Goal: Task Accomplishment & Management: Complete application form

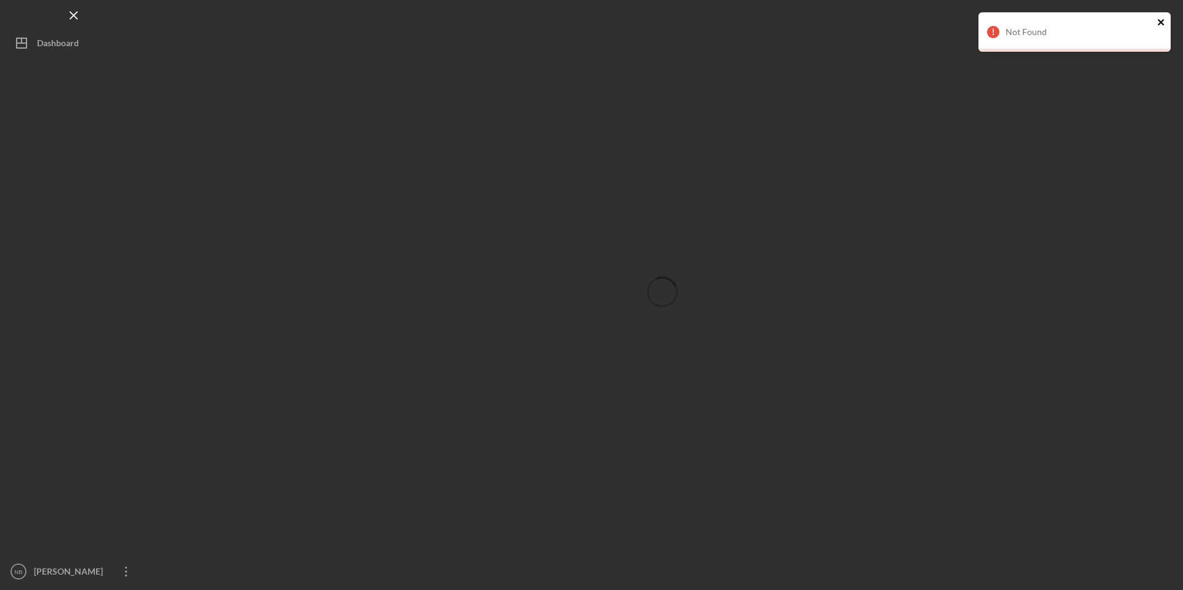
click at [1159, 23] on icon "close" at bounding box center [1160, 22] width 6 height 6
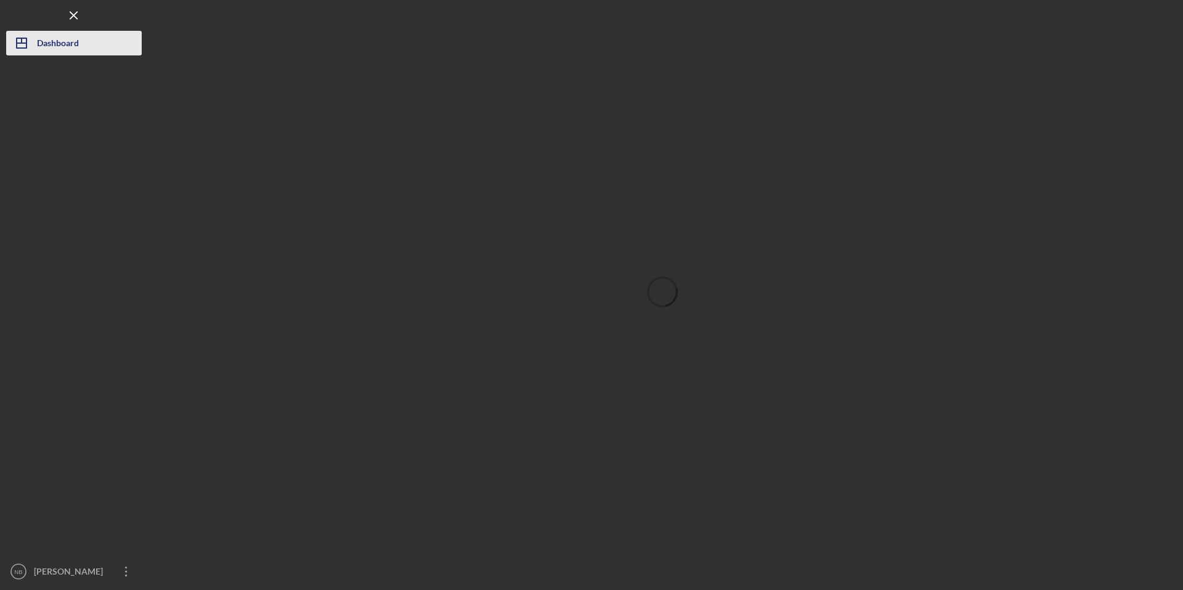
click at [52, 45] on div "Dashboard" at bounding box center [58, 45] width 42 height 28
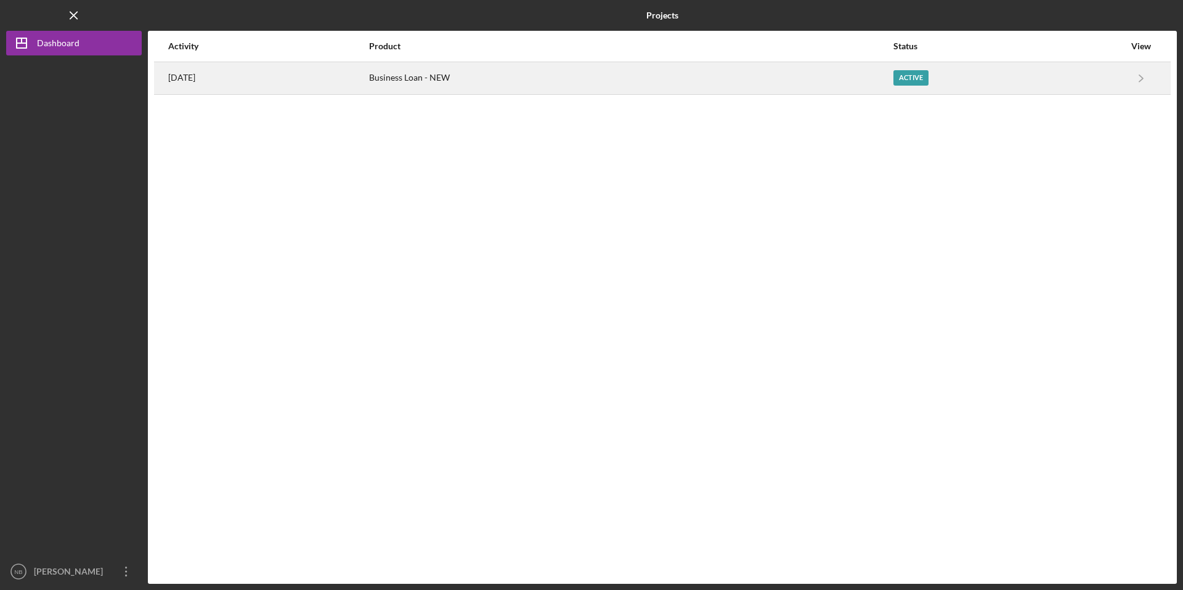
click at [440, 72] on div "Business Loan - NEW" at bounding box center [630, 78] width 523 height 31
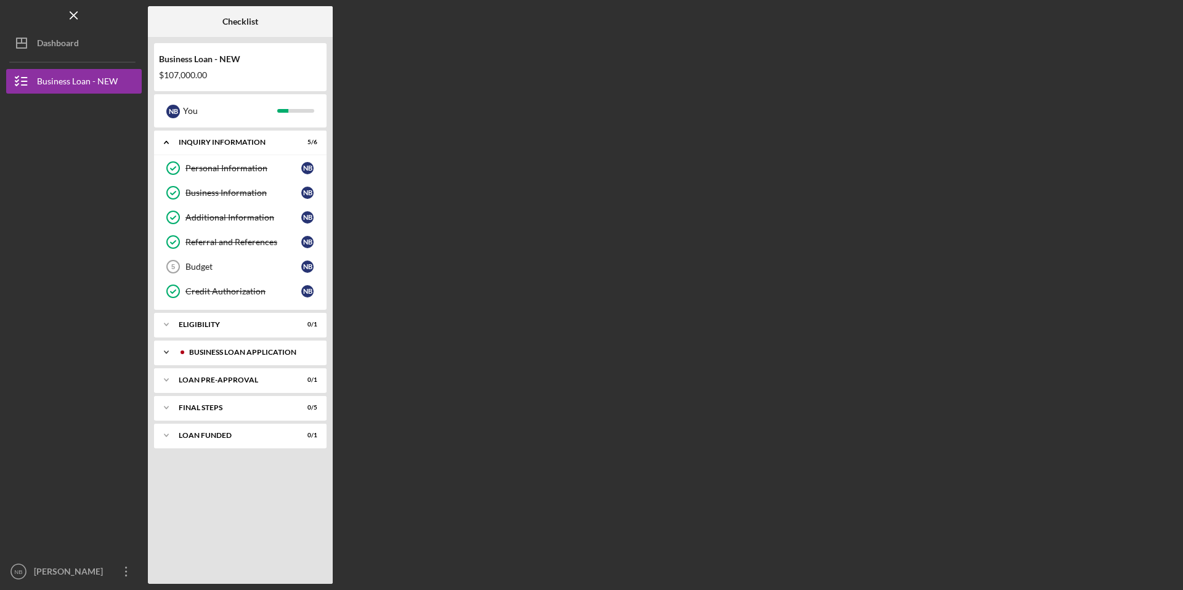
click at [251, 347] on div "Icon/Expander BUSINESS LOAN APPLICATION 5 / 20" at bounding box center [240, 352] width 172 height 25
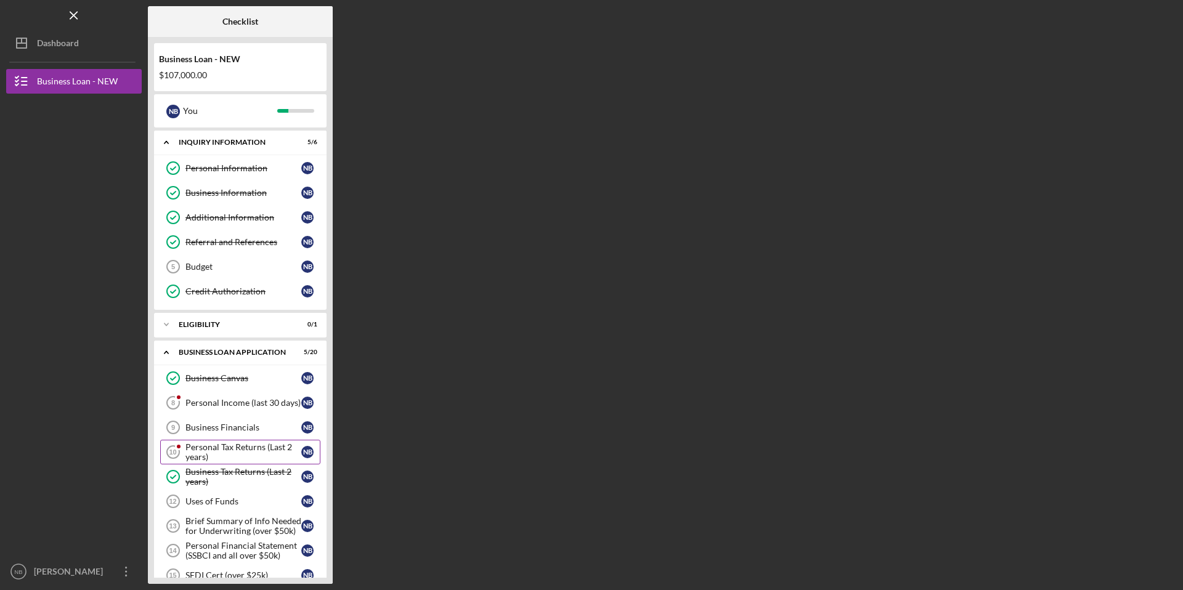
click at [242, 447] on div "Personal Tax Returns (Last 2 years)" at bounding box center [243, 452] width 116 height 20
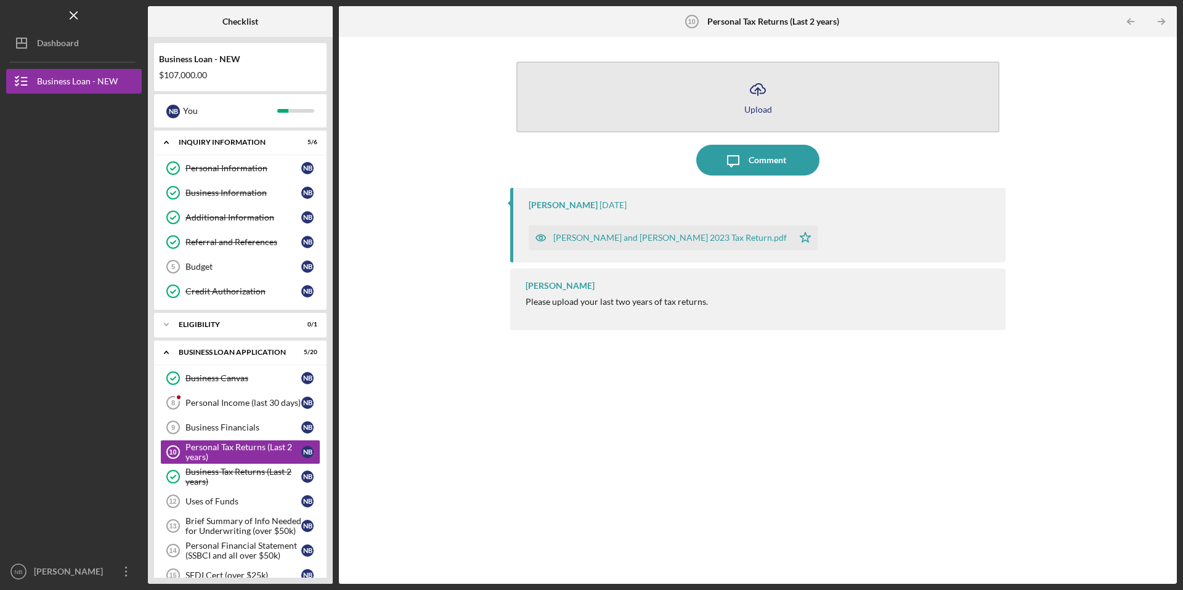
click at [670, 99] on button "Icon/Upload Upload" at bounding box center [757, 97] width 483 height 71
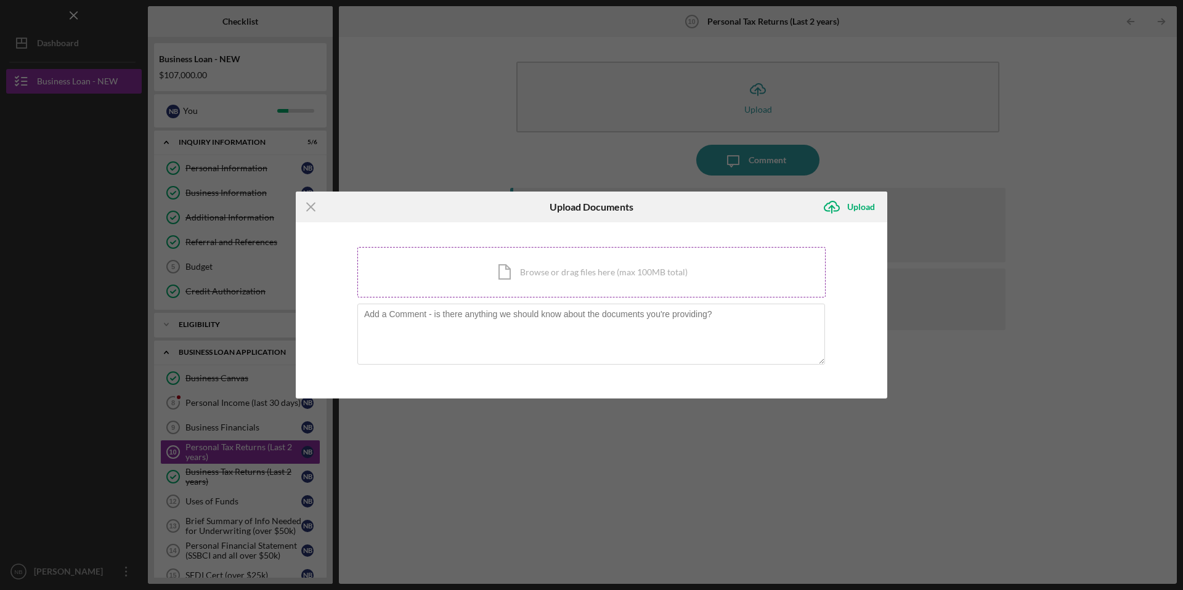
click at [603, 274] on div "Icon/Document Browse or drag files here (max 100MB total) Tap to choose files o…" at bounding box center [591, 272] width 468 height 51
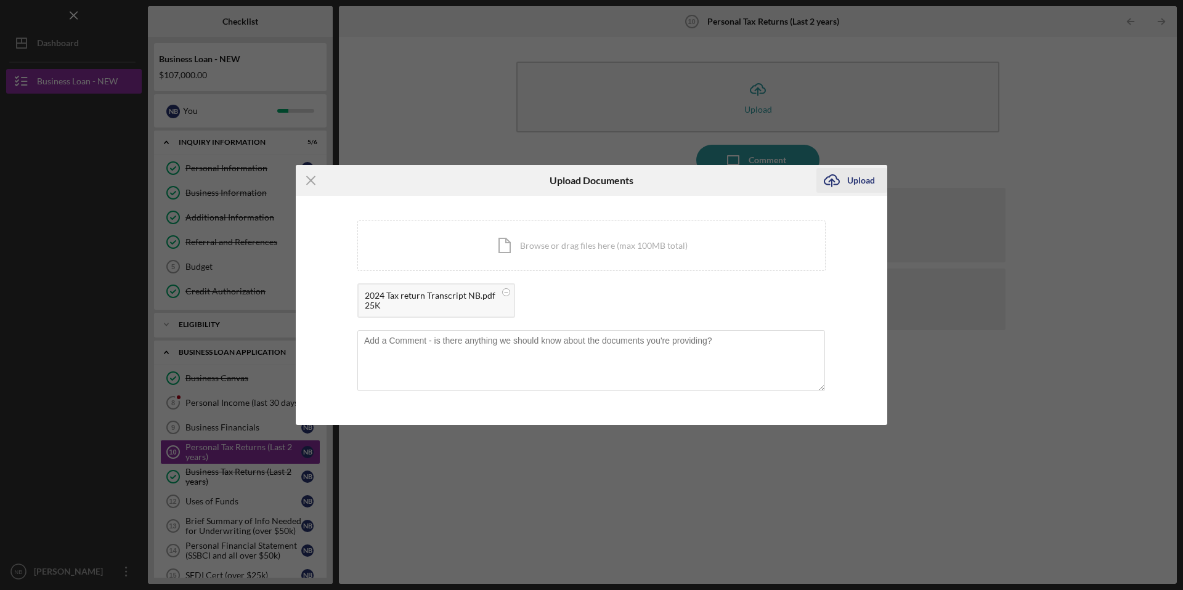
click at [845, 180] on icon "Icon/Upload" at bounding box center [831, 180] width 31 height 31
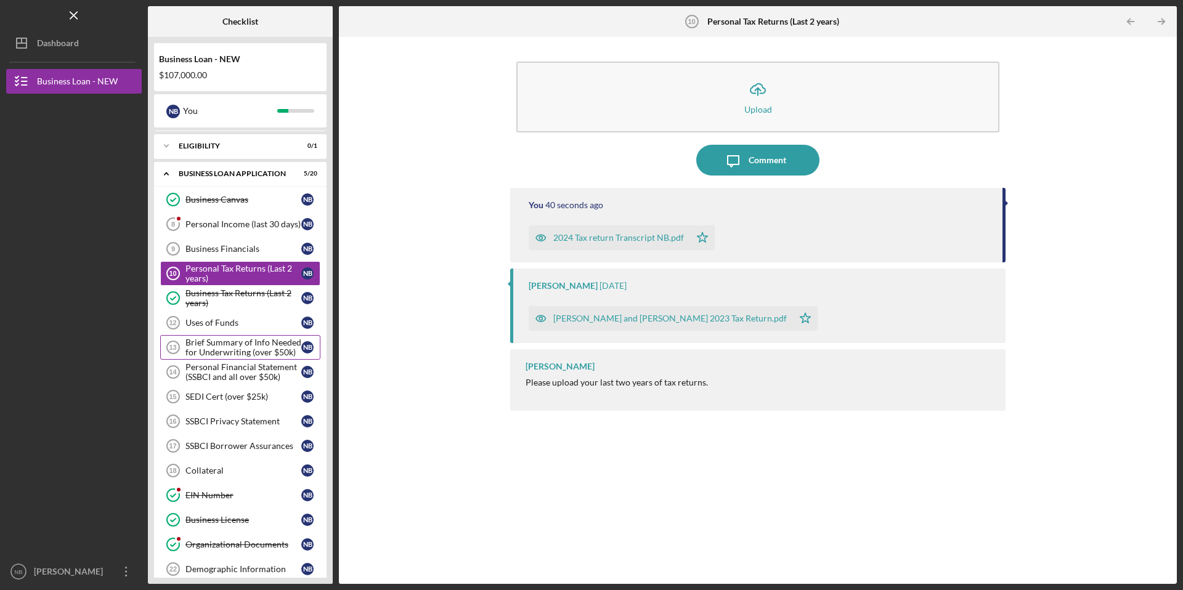
scroll to position [176, 0]
click at [264, 227] on div "Personal Income (last 30 days)" at bounding box center [243, 227] width 116 height 10
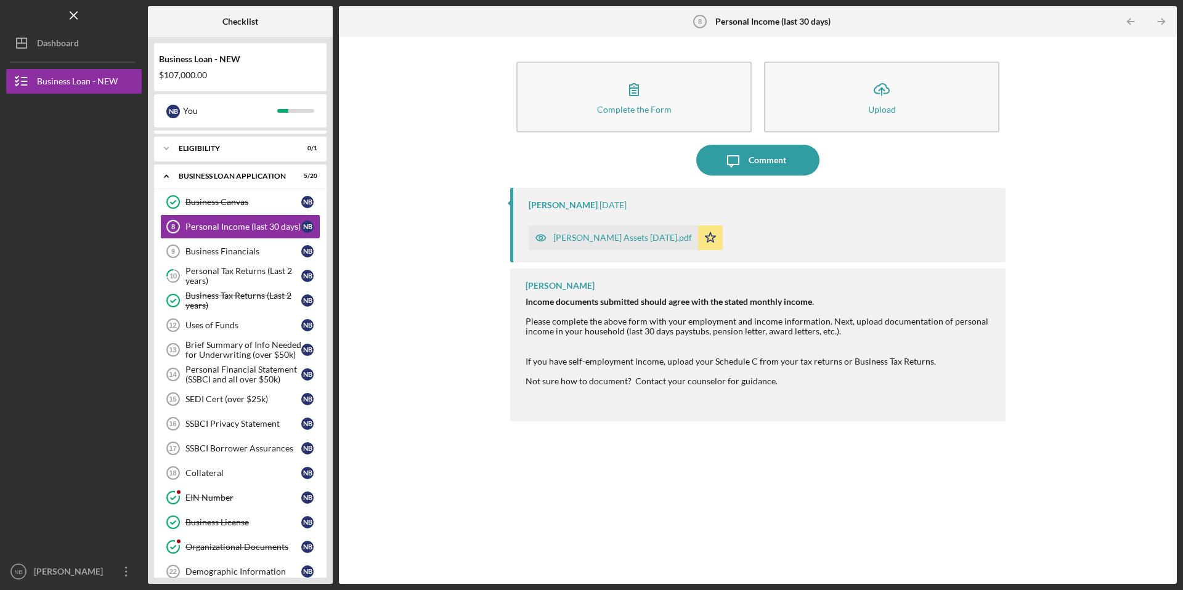
click at [620, 239] on div "[PERSON_NAME] Assets [DATE].pdf" at bounding box center [622, 238] width 139 height 10
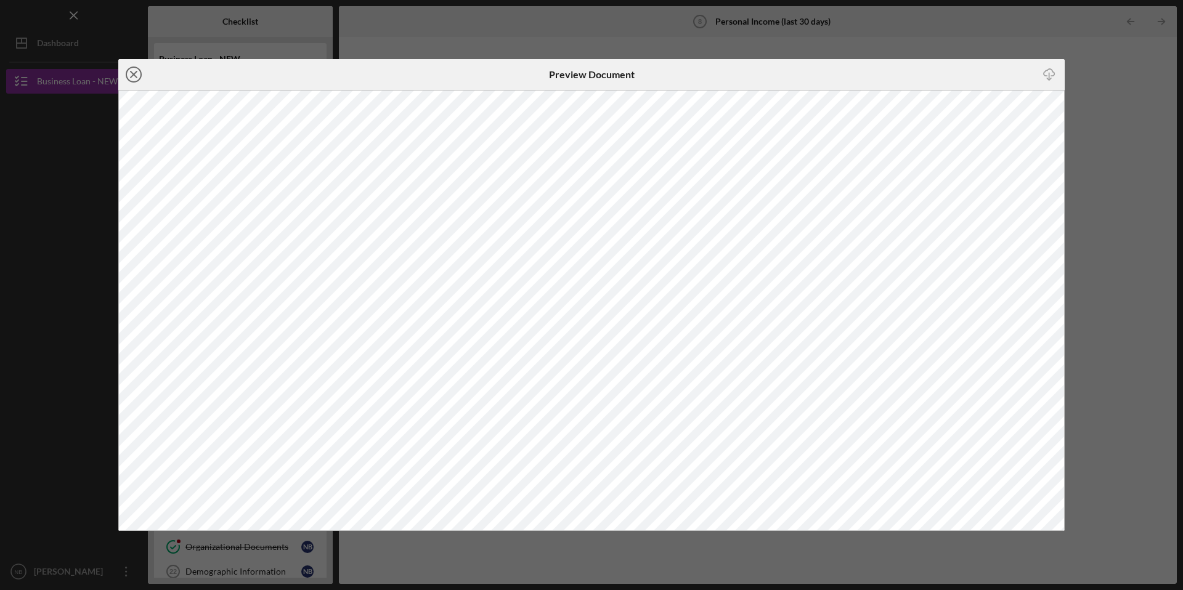
click at [140, 78] on circle at bounding box center [133, 74] width 15 height 15
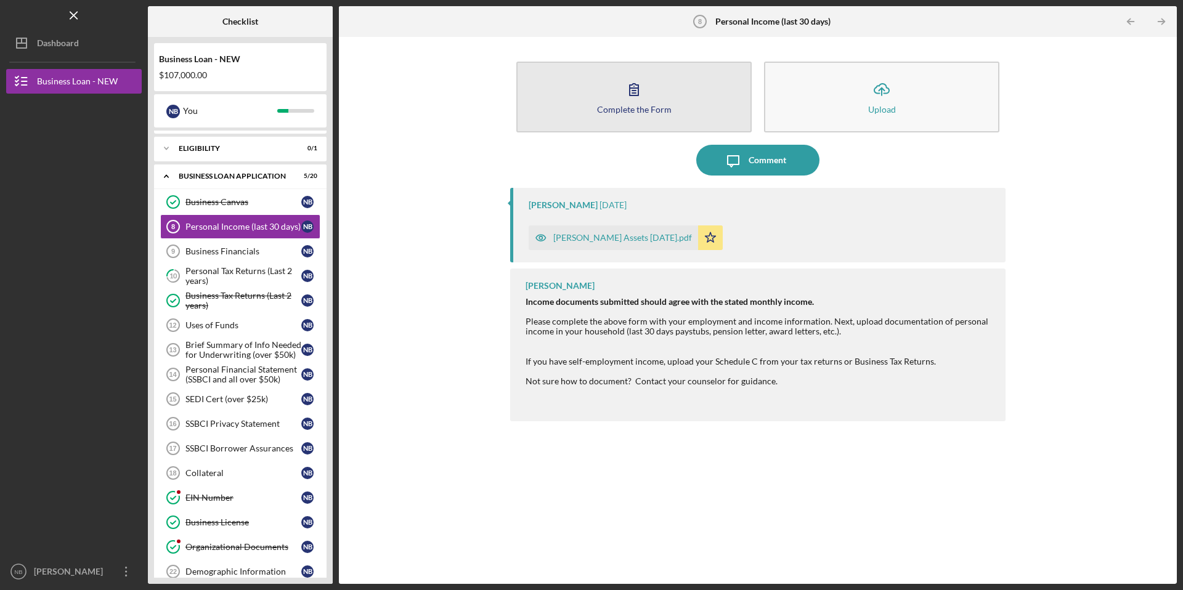
click at [657, 100] on button "Complete the Form Form" at bounding box center [633, 97] width 235 height 71
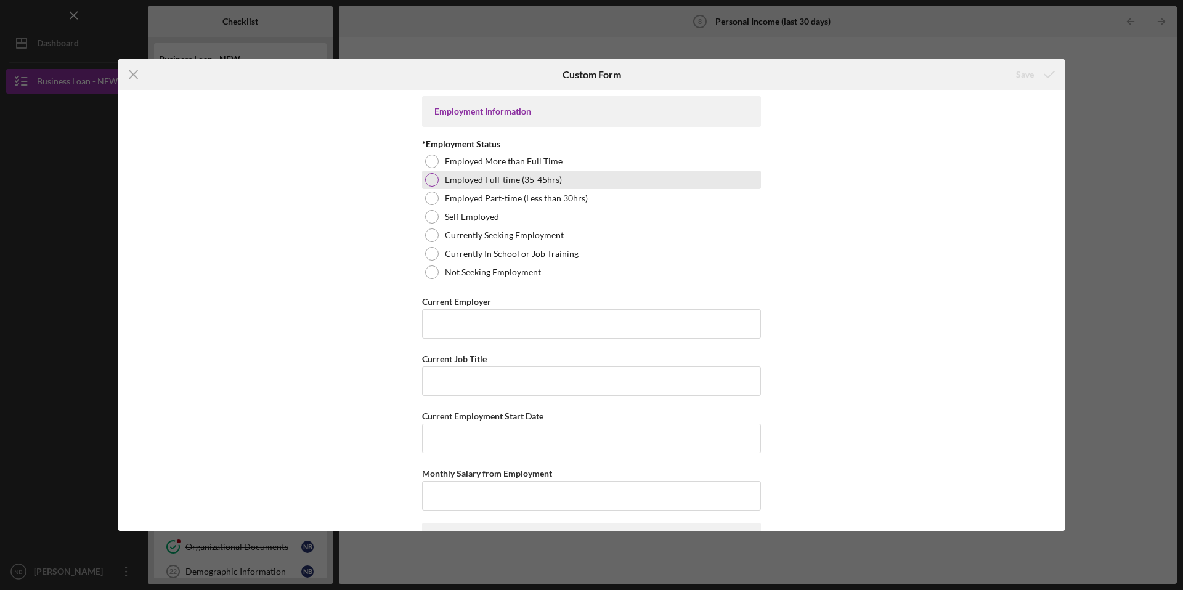
click at [543, 179] on label "Employed Full-time (35-45hrs)" at bounding box center [503, 180] width 117 height 10
click at [546, 318] on input "Current Employer" at bounding box center [591, 324] width 339 height 30
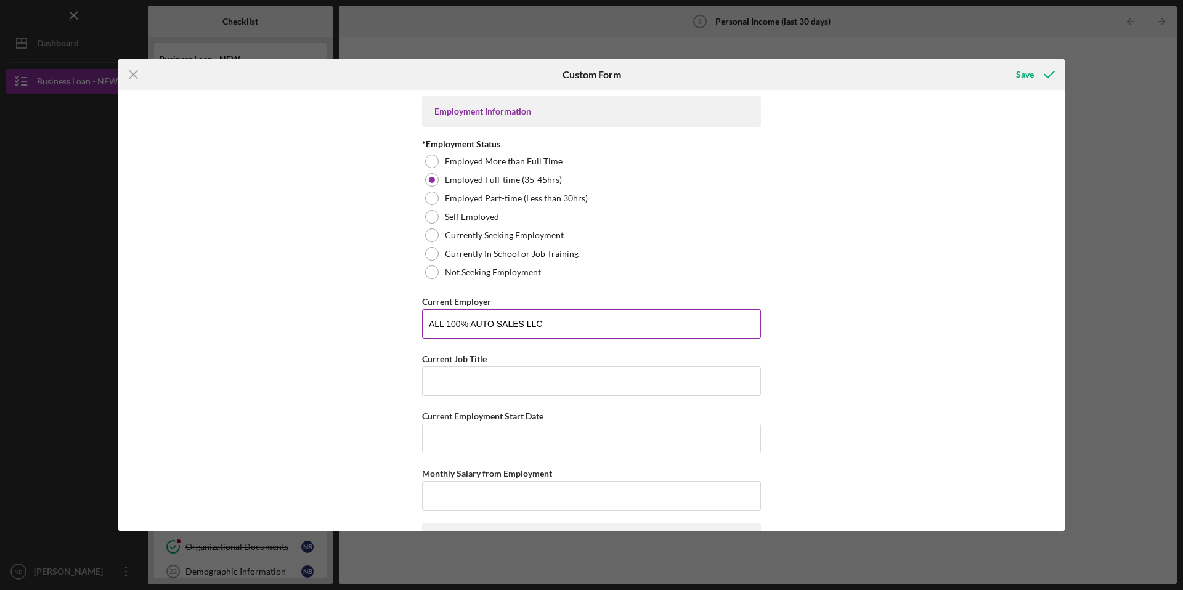
type input "ALL 100% AUTO SALES LLC"
type input "OWNER"
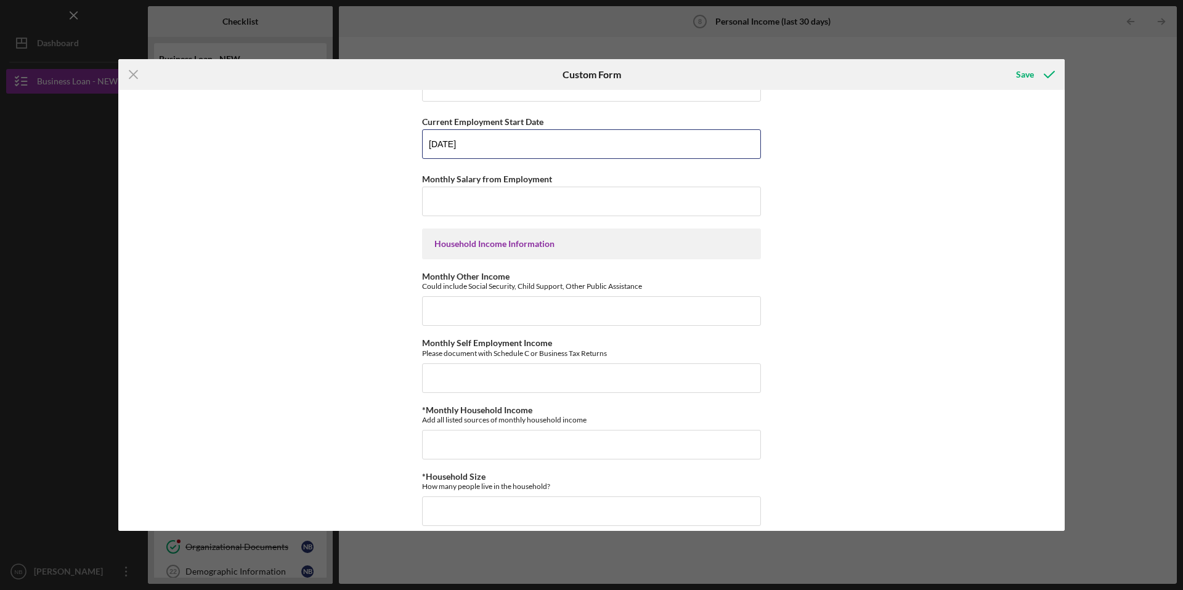
scroll to position [434, 0]
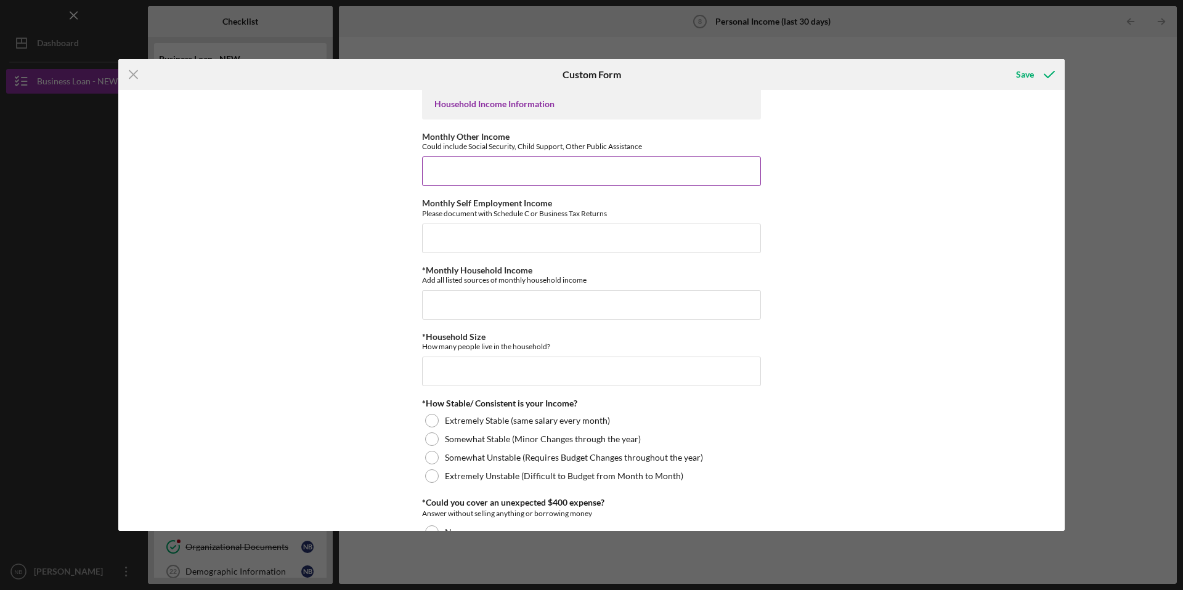
type input "[DATE]"
click at [489, 165] on input "Monthly Other Income" at bounding box center [591, 171] width 339 height 30
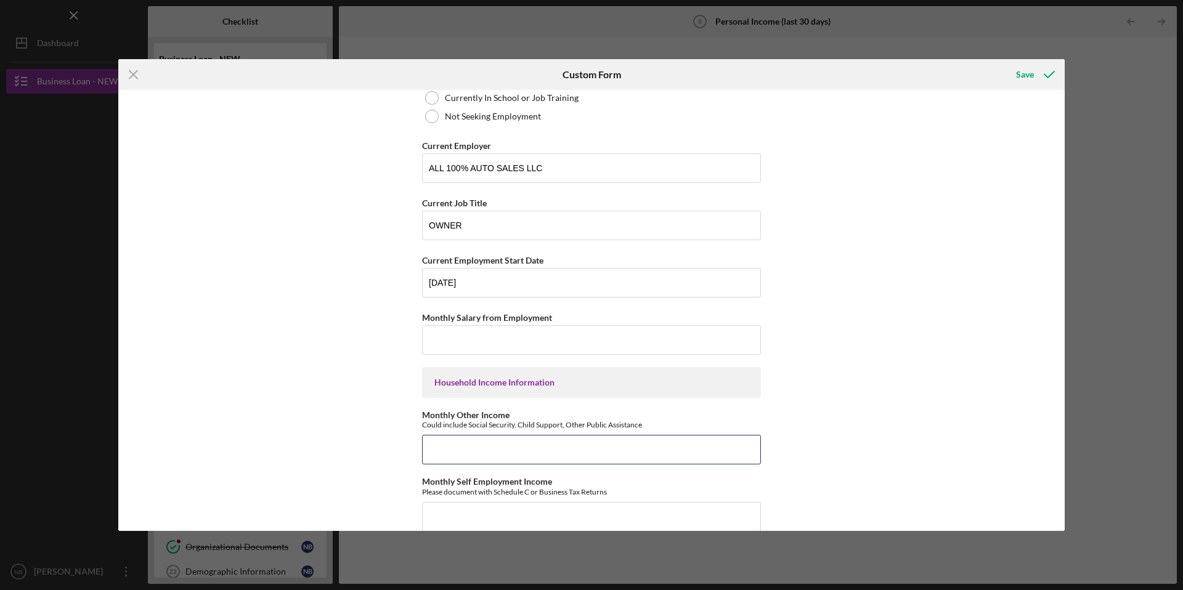
scroll to position [178, 0]
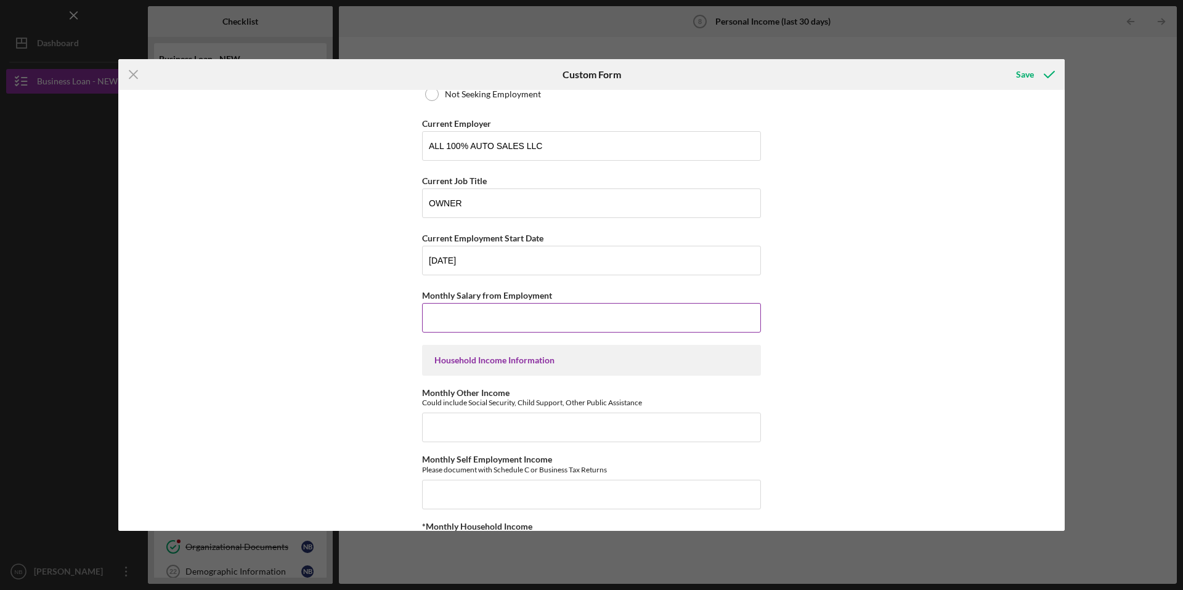
click at [532, 320] on input "Monthly Salary from Employment" at bounding box center [591, 318] width 339 height 30
type input "$3,000"
click at [350, 334] on div "Employment Information *Employment Status Employed More than Full Time Employed…" at bounding box center [591, 310] width 946 height 441
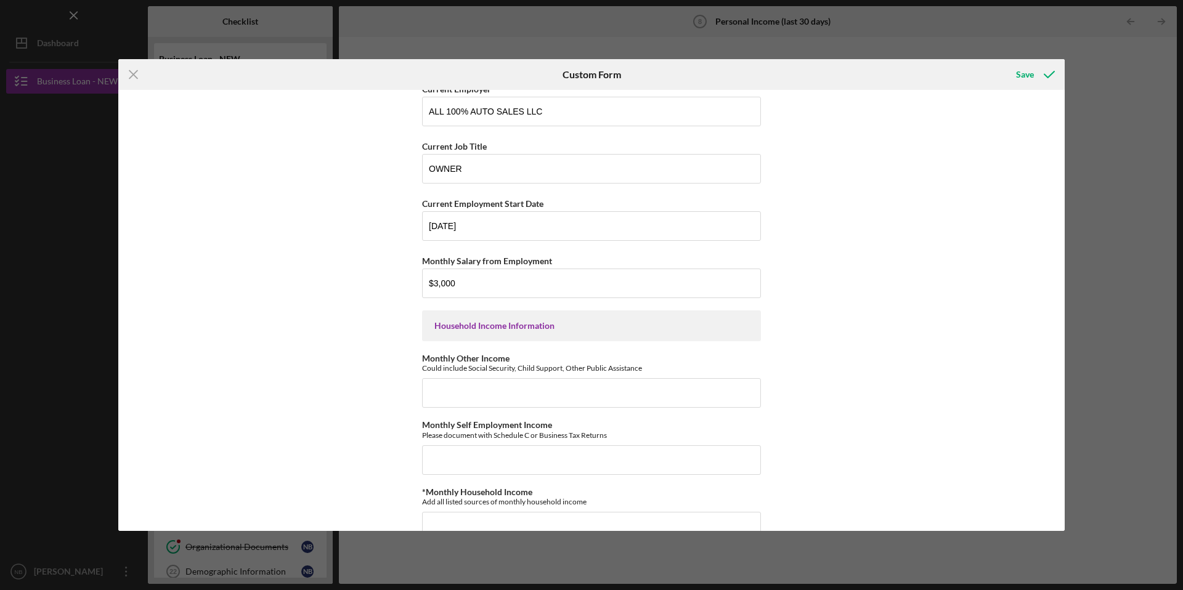
scroll to position [241, 0]
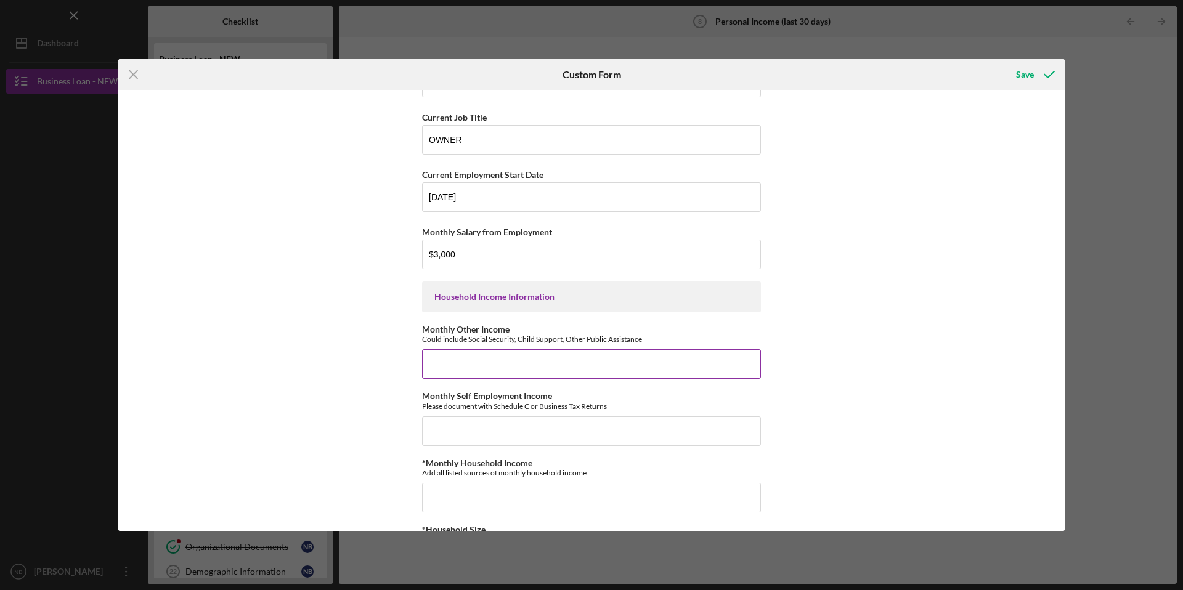
click at [463, 360] on input "Monthly Other Income" at bounding box center [591, 364] width 339 height 30
type input "$0"
click at [457, 428] on input "Monthly Self Employment Income" at bounding box center [591, 431] width 339 height 30
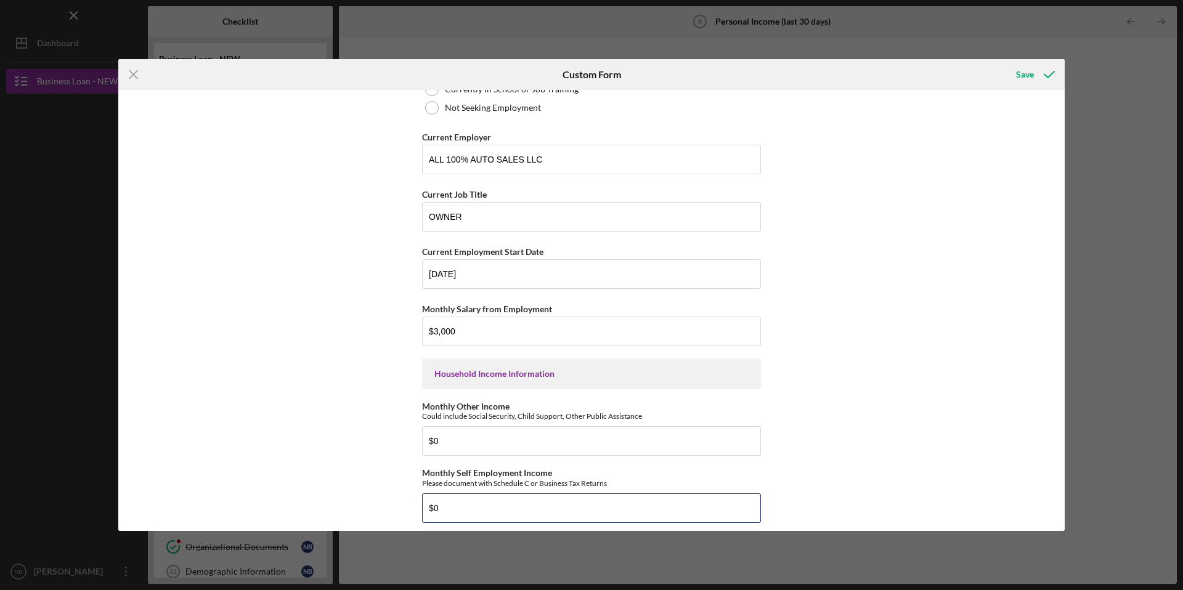
scroll to position [484, 0]
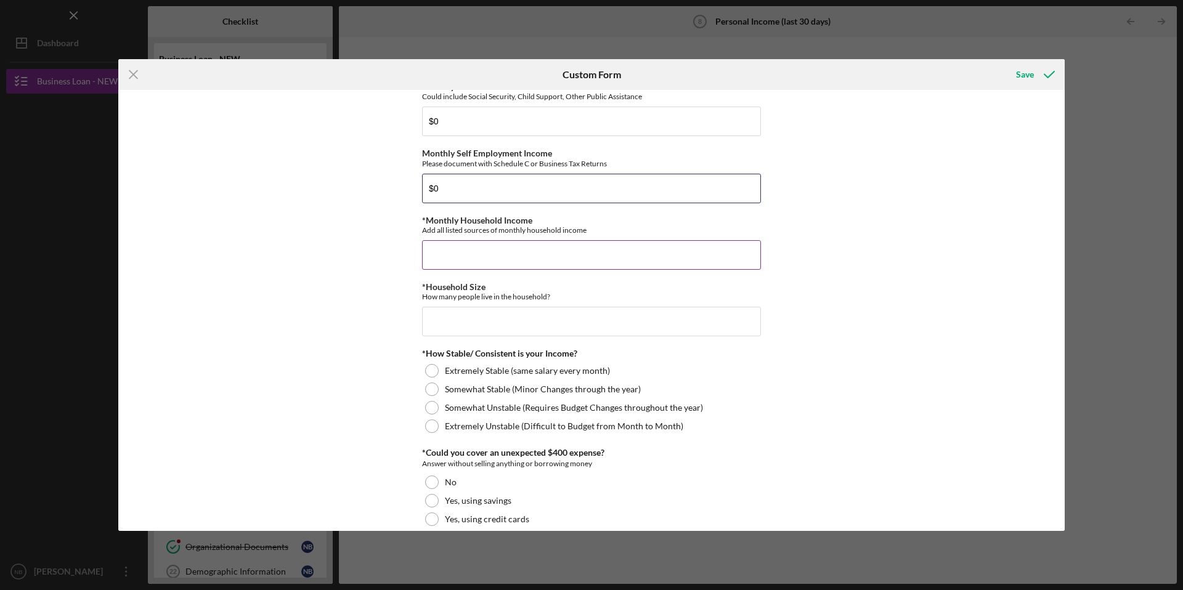
type input "$0"
click at [452, 256] on input "*Monthly Household Income" at bounding box center [591, 255] width 339 height 30
type input "$0"
click at [451, 312] on input "*Household Size" at bounding box center [591, 322] width 339 height 30
type input "5"
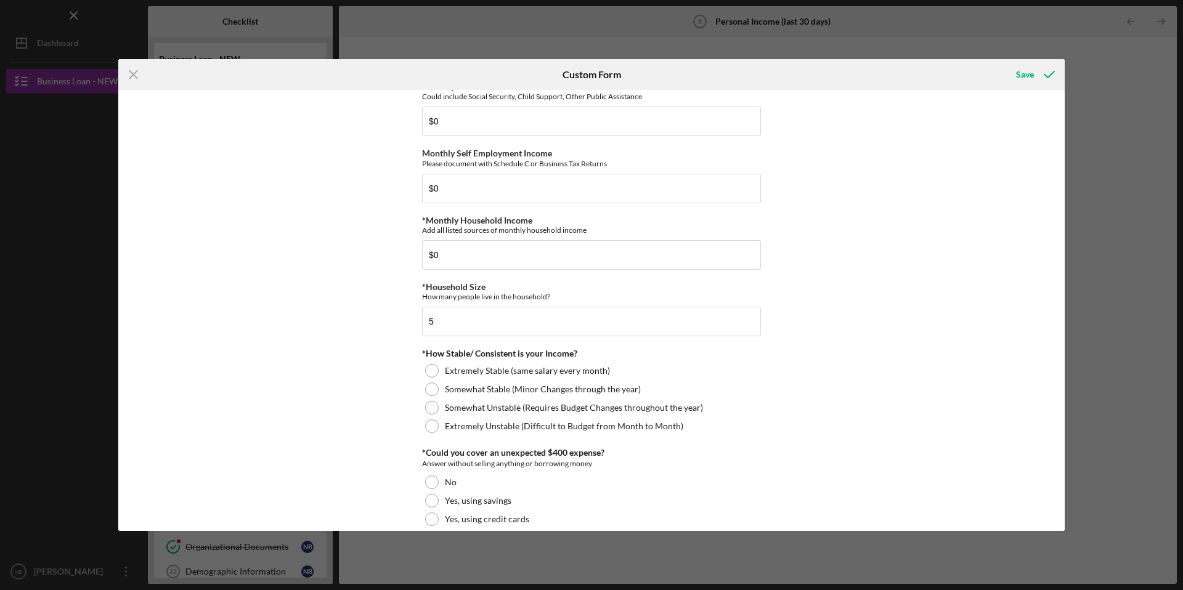
click at [386, 330] on div "Employment Information *Employment Status Employed More than Full Time Employed…" at bounding box center [591, 310] width 946 height 441
click at [435, 370] on div at bounding box center [432, 370] width 14 height 14
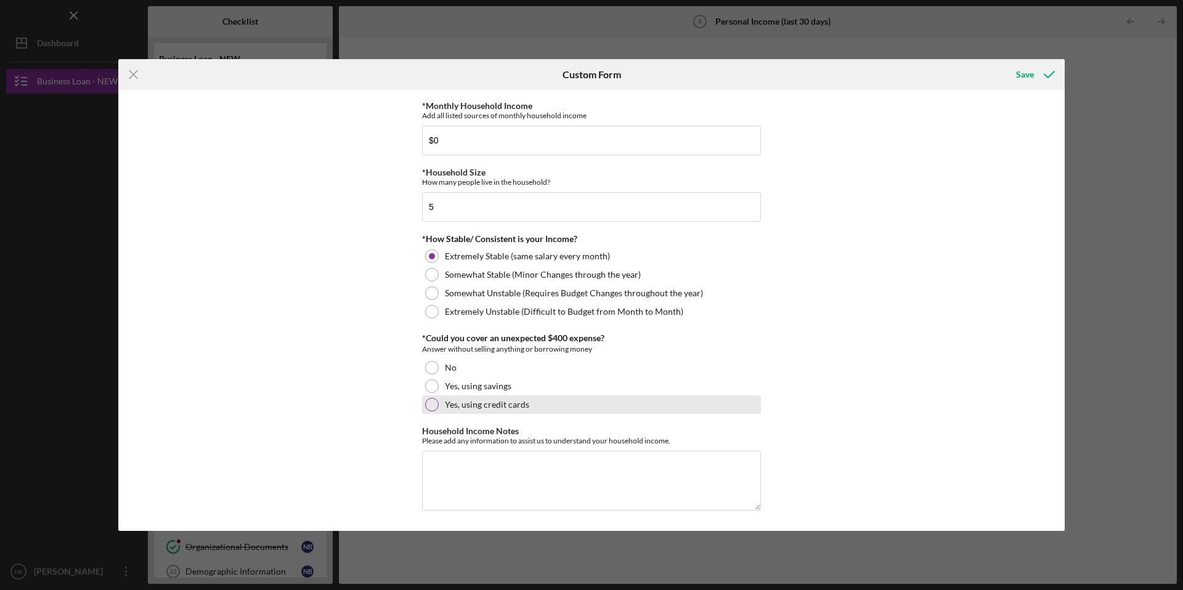
click at [427, 405] on div at bounding box center [432, 405] width 14 height 14
click at [1030, 68] on div "Save" at bounding box center [1025, 74] width 18 height 25
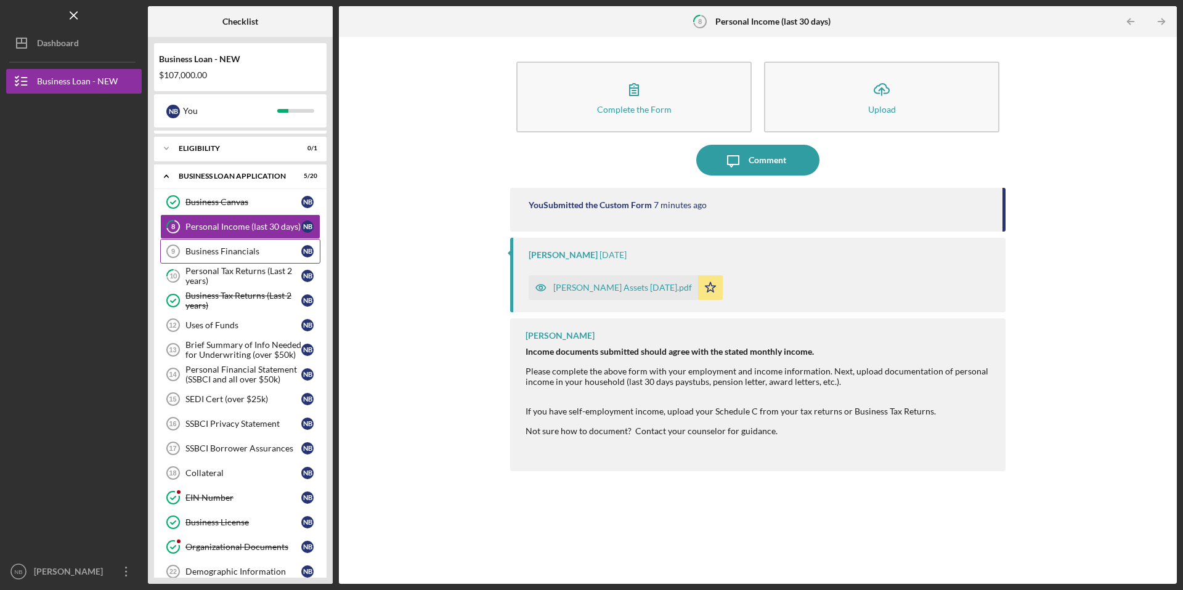
click at [249, 254] on div "Business Financials" at bounding box center [243, 251] width 116 height 10
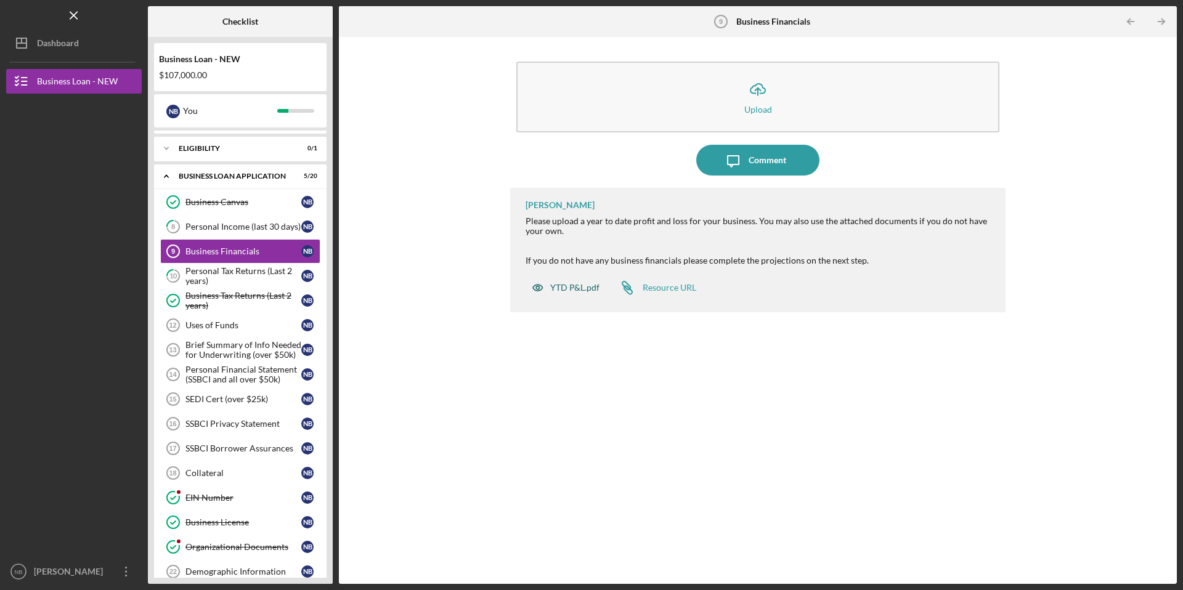
click at [560, 284] on div "YTD P&L.pdf" at bounding box center [574, 288] width 49 height 10
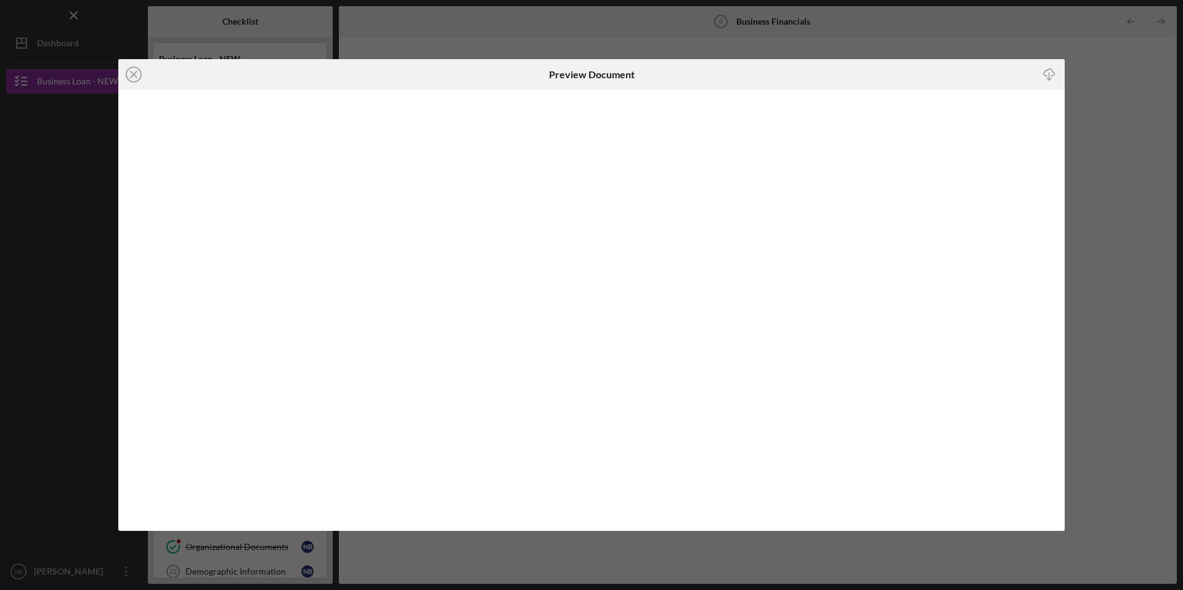
click at [1054, 75] on icon "Icon/Download" at bounding box center [1049, 74] width 28 height 28
click at [891, 30] on div "Icon/Close Preview Document Icon/Download" at bounding box center [591, 295] width 1183 height 590
